Goal: Navigation & Orientation: Find specific page/section

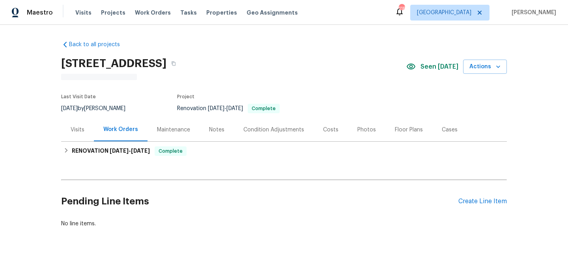
click at [360, 128] on div "Photos" at bounding box center [366, 130] width 19 height 8
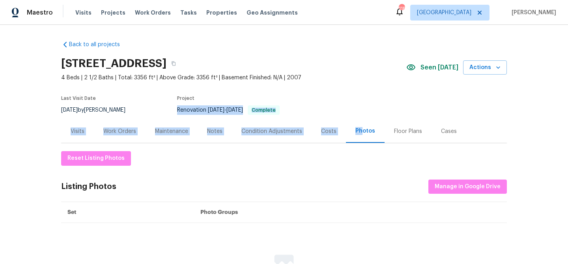
drag, startPoint x: 360, startPoint y: 128, endPoint x: 215, endPoint y: 74, distance: 155.2
click at [218, 76] on div "Back to all projects [STREET_ADDRESS] 4 Beds | 2 1/2 Baths | Total: 3356 ft² | …" at bounding box center [284, 170] width 446 height 272
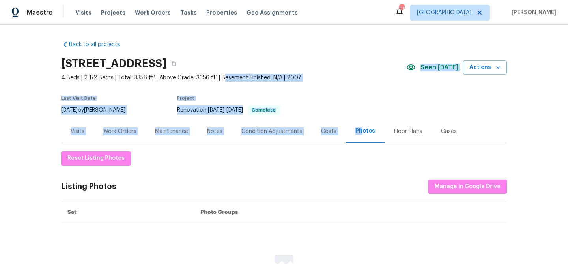
click at [310, 89] on section "[STREET_ADDRESS] 4 Beds | 2 1/2 Baths | Total: 3356 ft² | Above Grade: 3356 ft²…" at bounding box center [284, 86] width 446 height 66
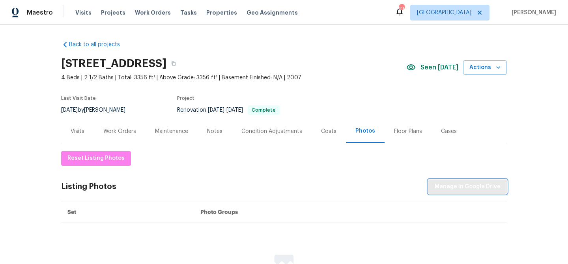
click at [489, 183] on span "Manage in Google Drive" at bounding box center [468, 187] width 66 height 10
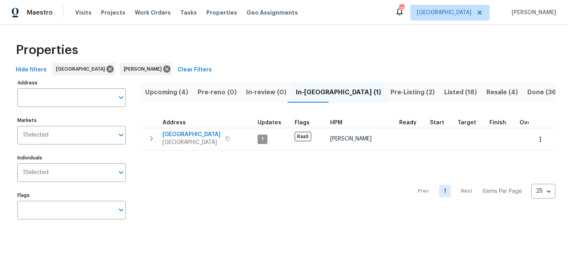
click at [155, 93] on span "Upcoming (4)" at bounding box center [166, 92] width 43 height 11
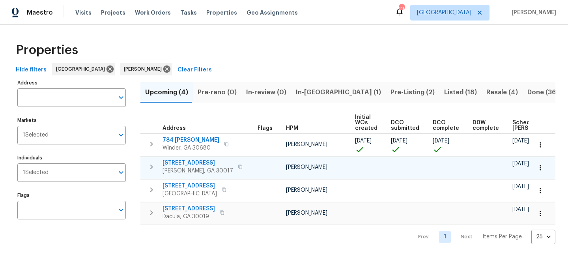
scroll to position [0, 87]
